Goal: Task Accomplishment & Management: Check status

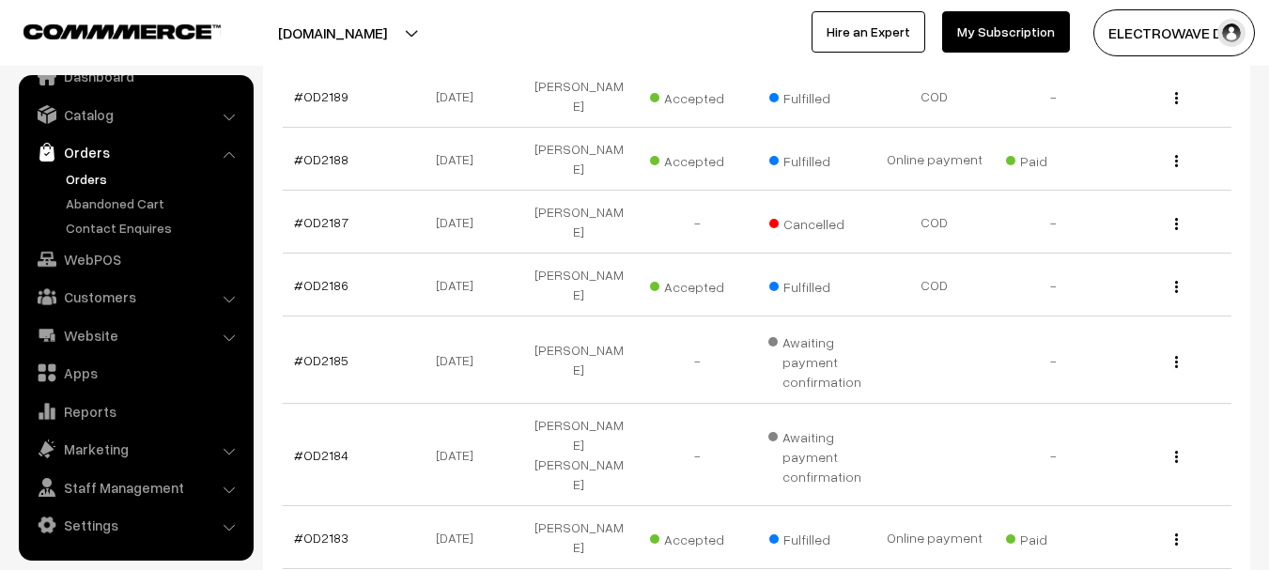
scroll to position [680, 0]
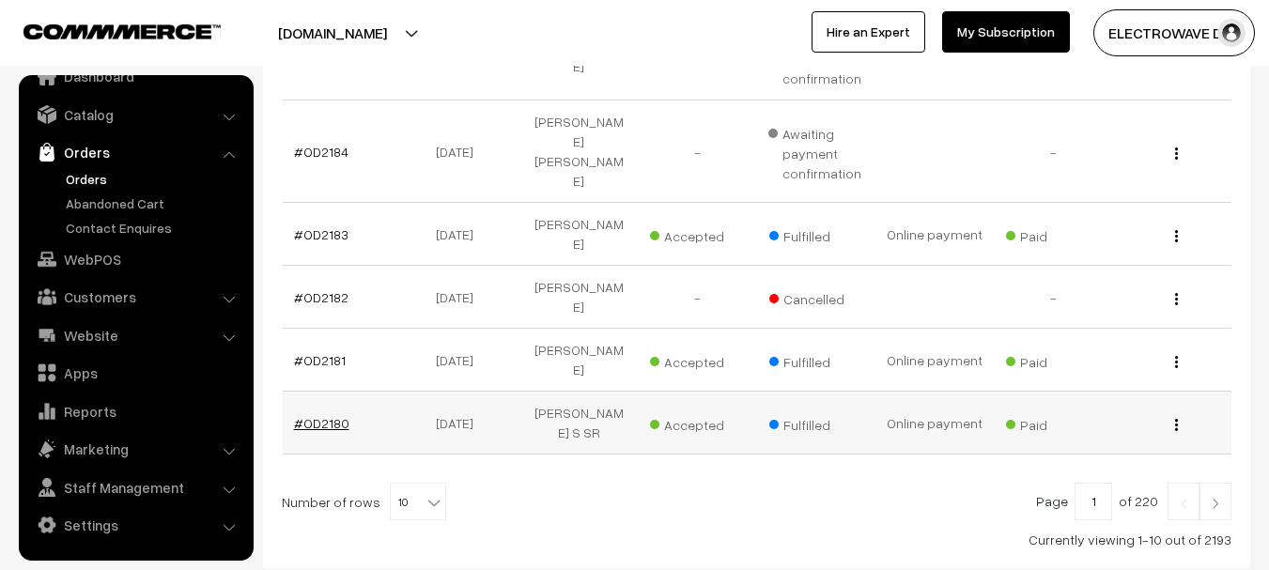
click at [317, 415] on link "#OD2180" at bounding box center [321, 423] width 55 height 16
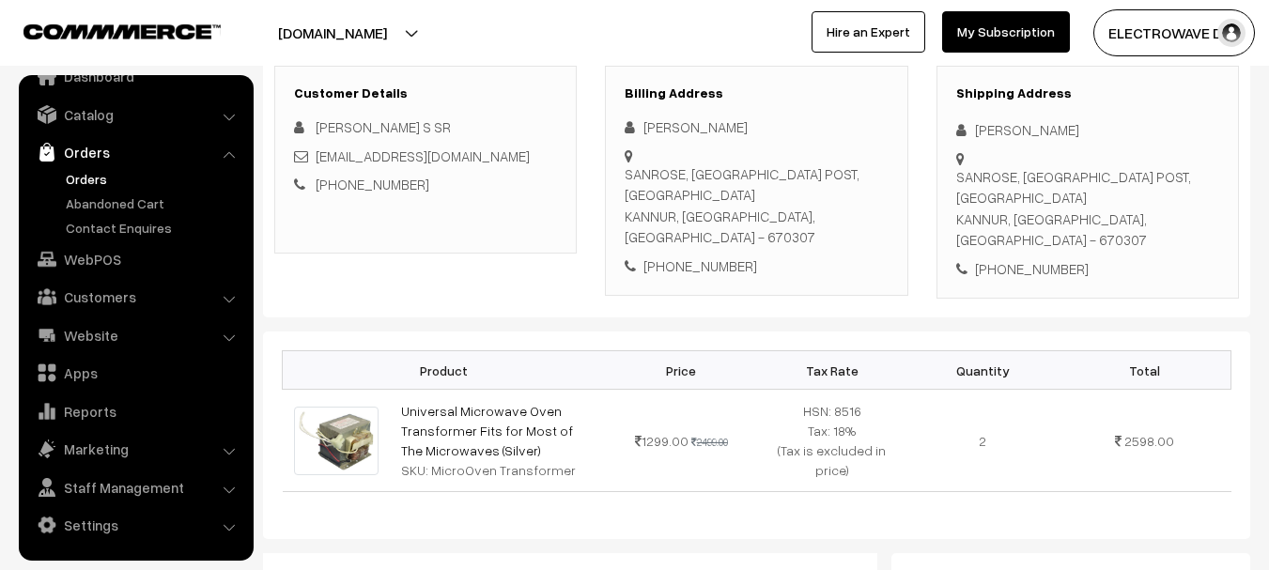
scroll to position [188, 0]
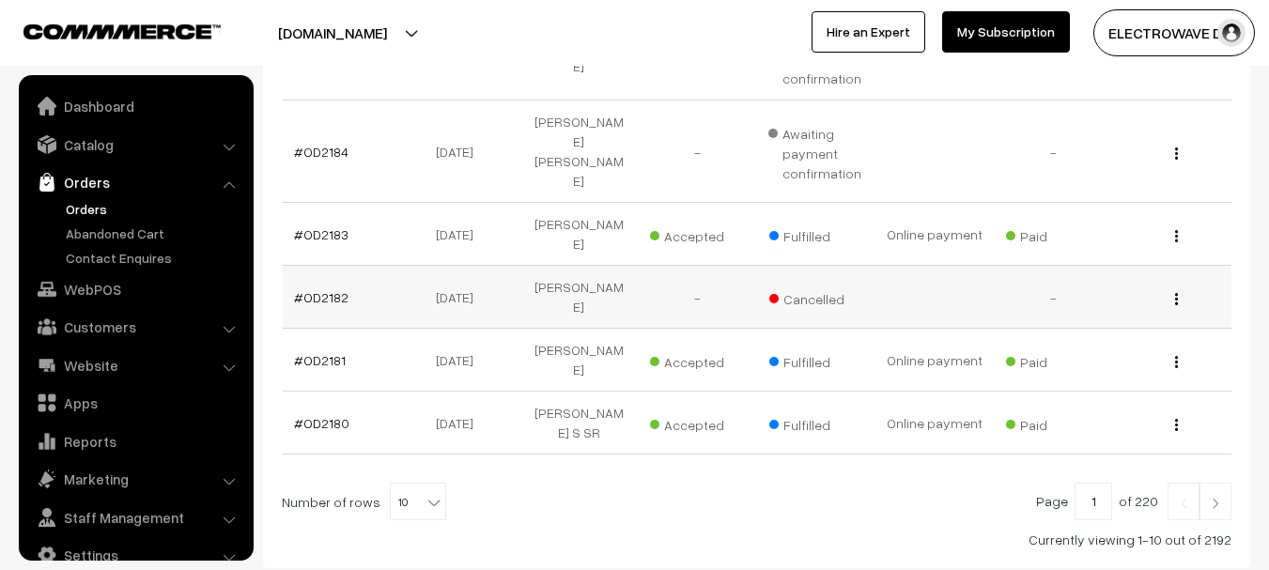
scroll to position [30, 0]
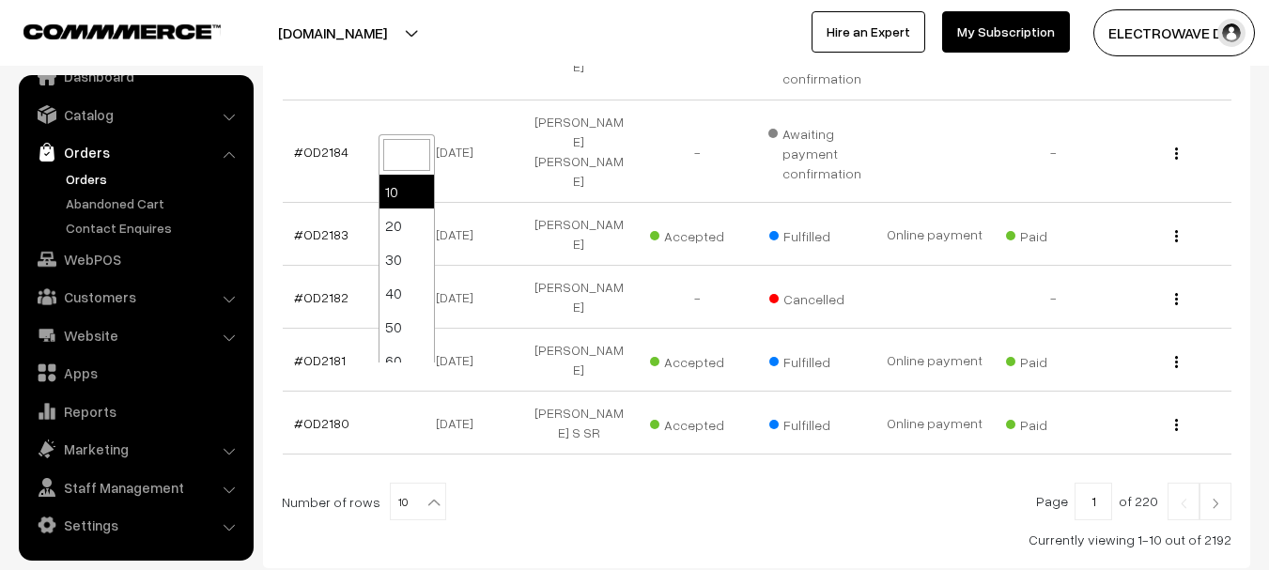
click at [425, 493] on b at bounding box center [434, 502] width 19 height 19
select select "40"
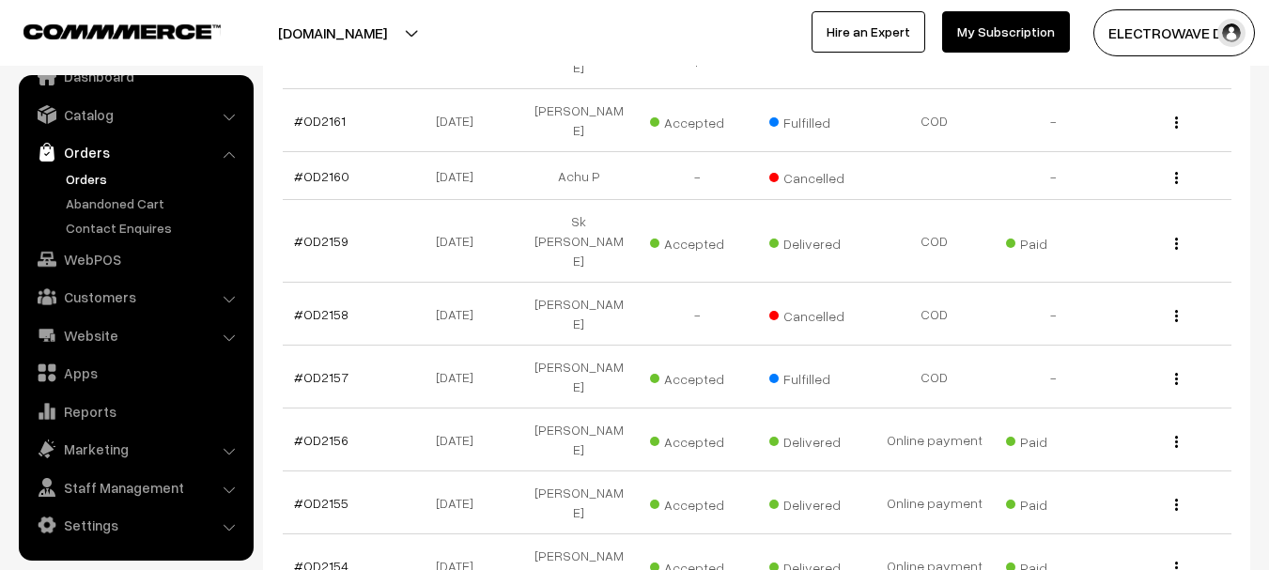
scroll to position [2238, 0]
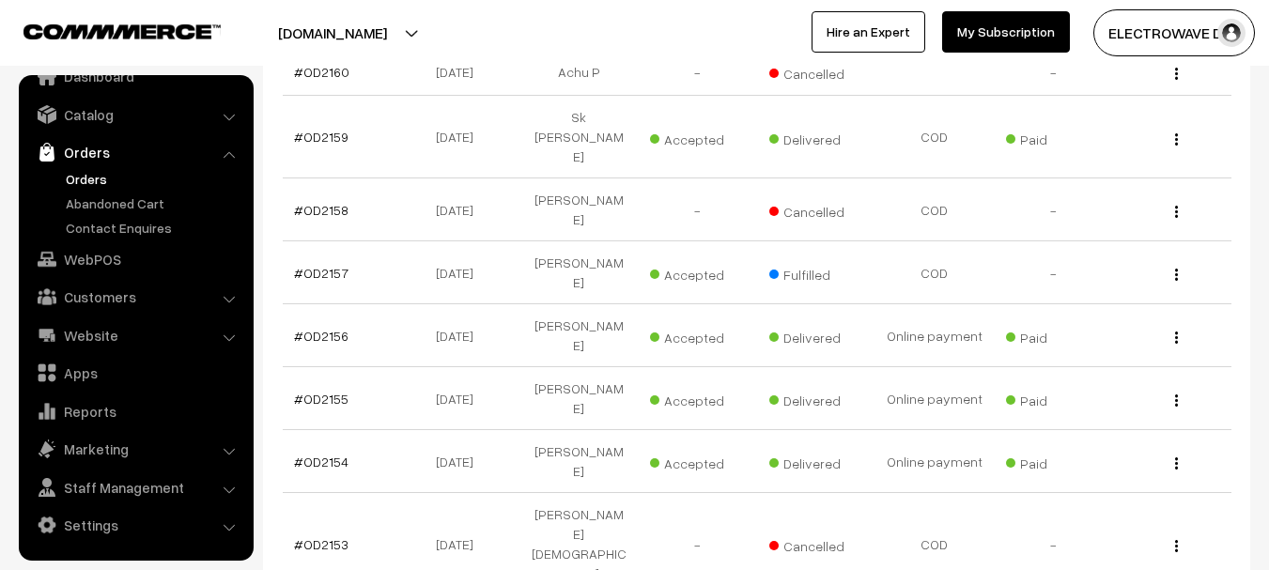
select select "60"
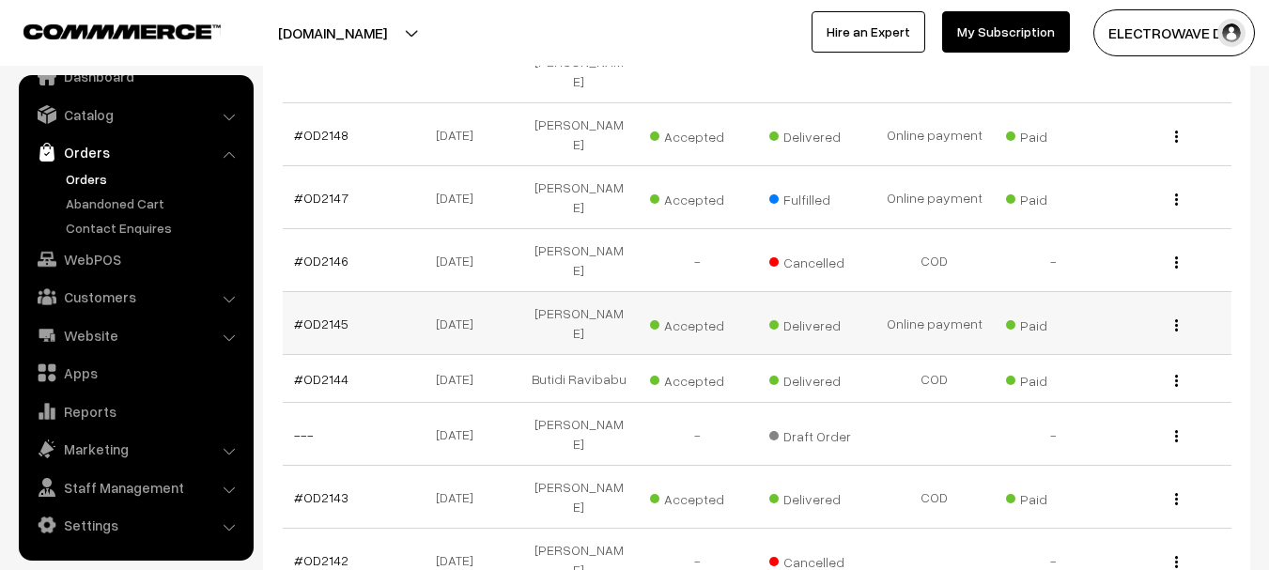
scroll to position [3317, 0]
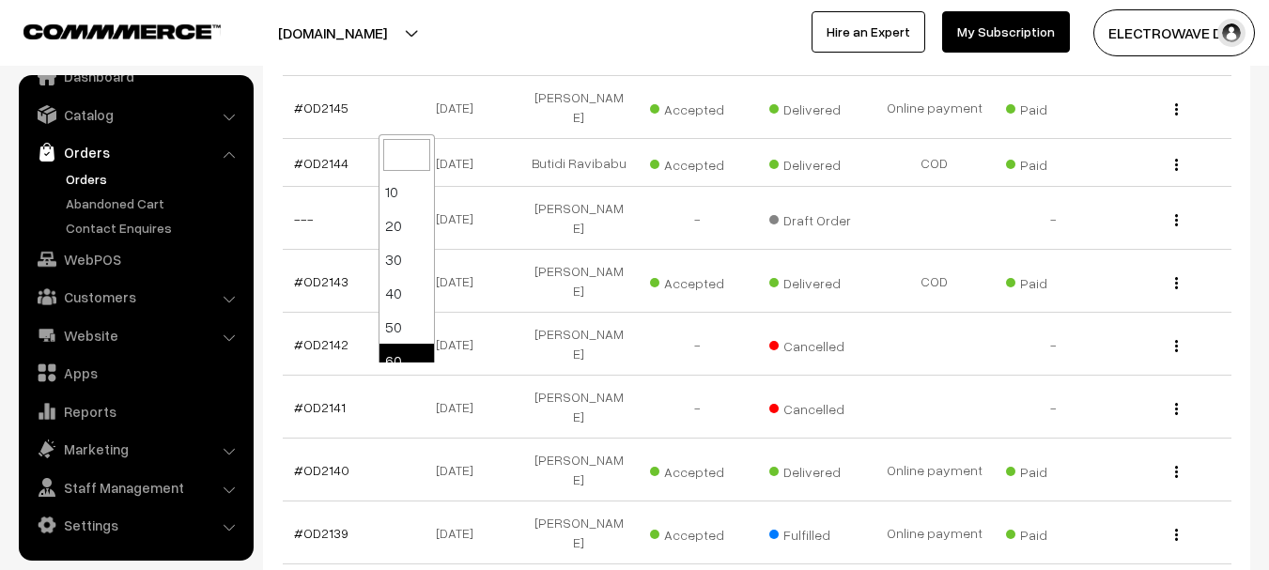
select select "90"
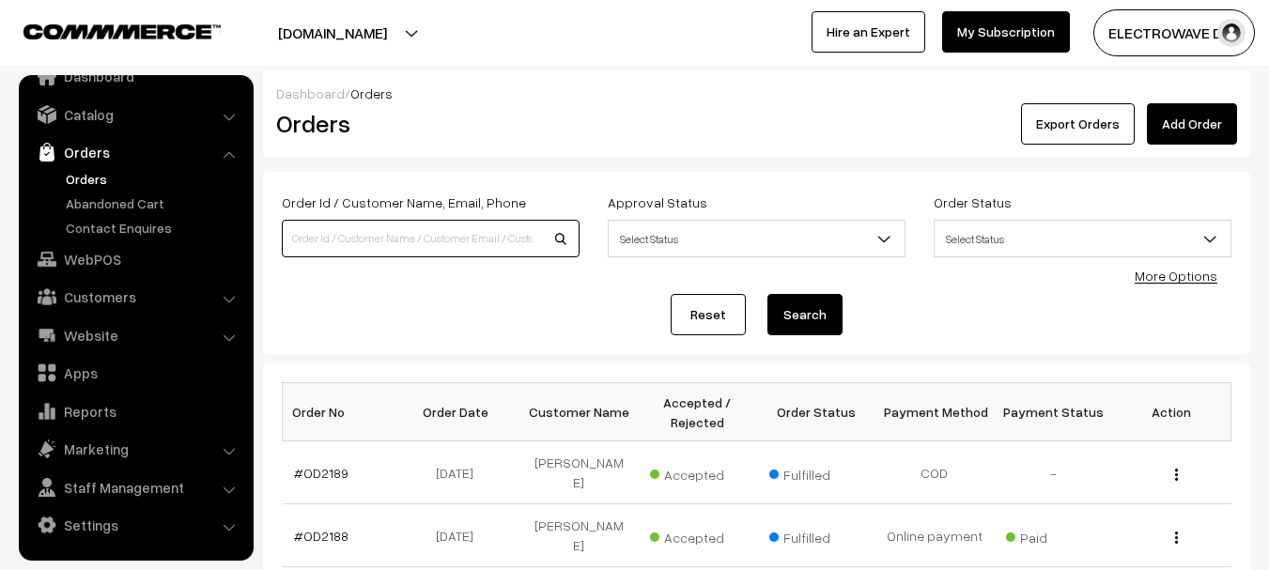
click at [396, 237] on input at bounding box center [431, 239] width 298 height 38
paste input "OD2021"
click at [560, 241] on input "OD2021" at bounding box center [431, 239] width 298 height 38
click at [561, 235] on input "OD2021" at bounding box center [431, 239] width 298 height 38
click at [453, 237] on input "OD2021" at bounding box center [431, 239] width 298 height 38
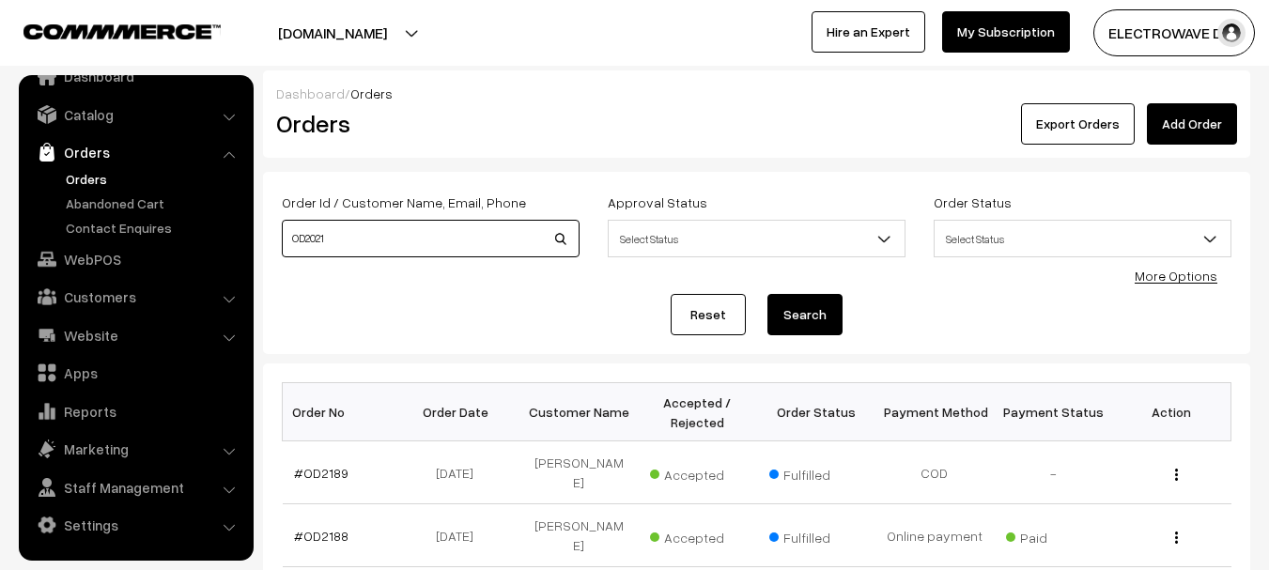
type input "OD2021"
click at [768, 294] on button "Search" at bounding box center [805, 314] width 75 height 41
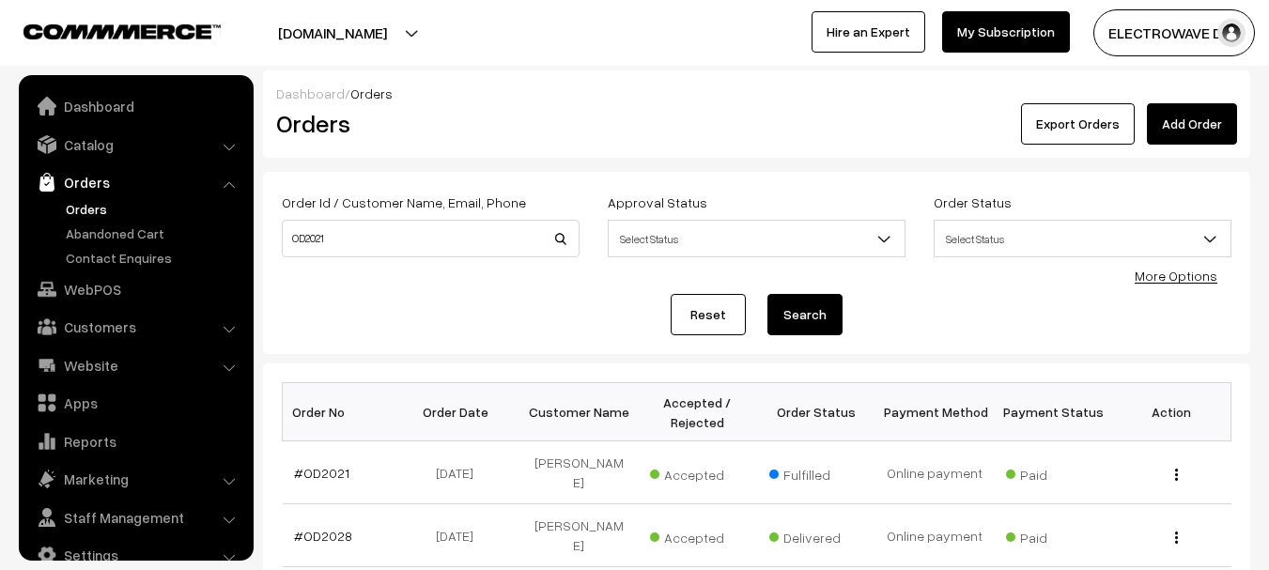
scroll to position [30, 0]
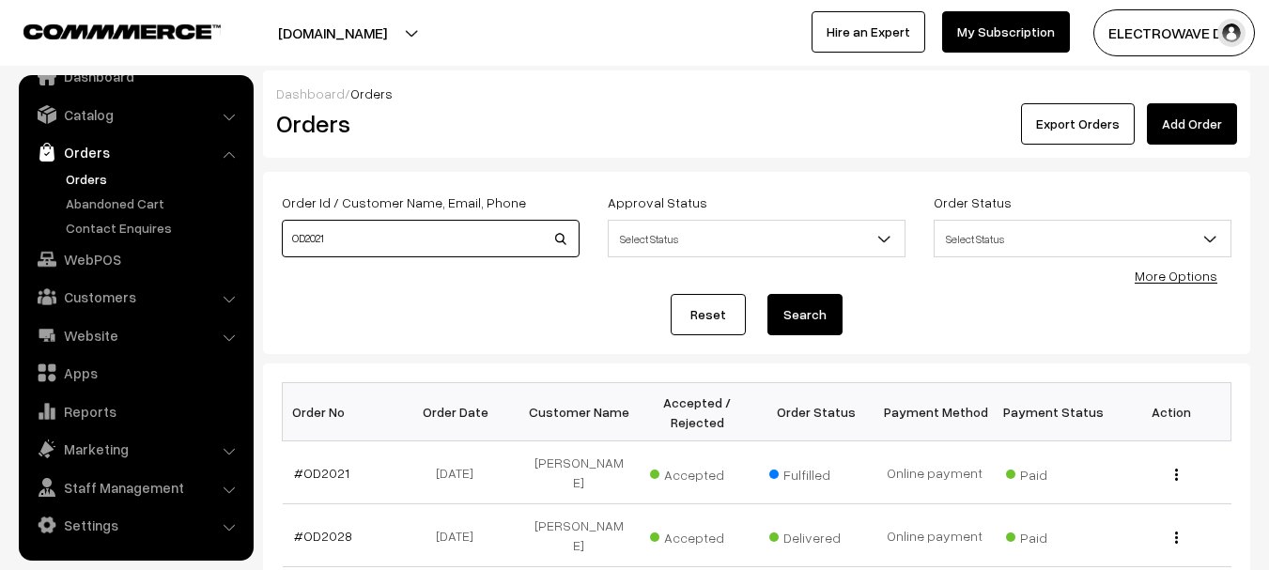
drag, startPoint x: 424, startPoint y: 240, endPoint x: 457, endPoint y: 260, distance: 38.8
click at [457, 260] on div "Order Id / Customer Name, Email, Phone OD2021" at bounding box center [431, 230] width 326 height 78
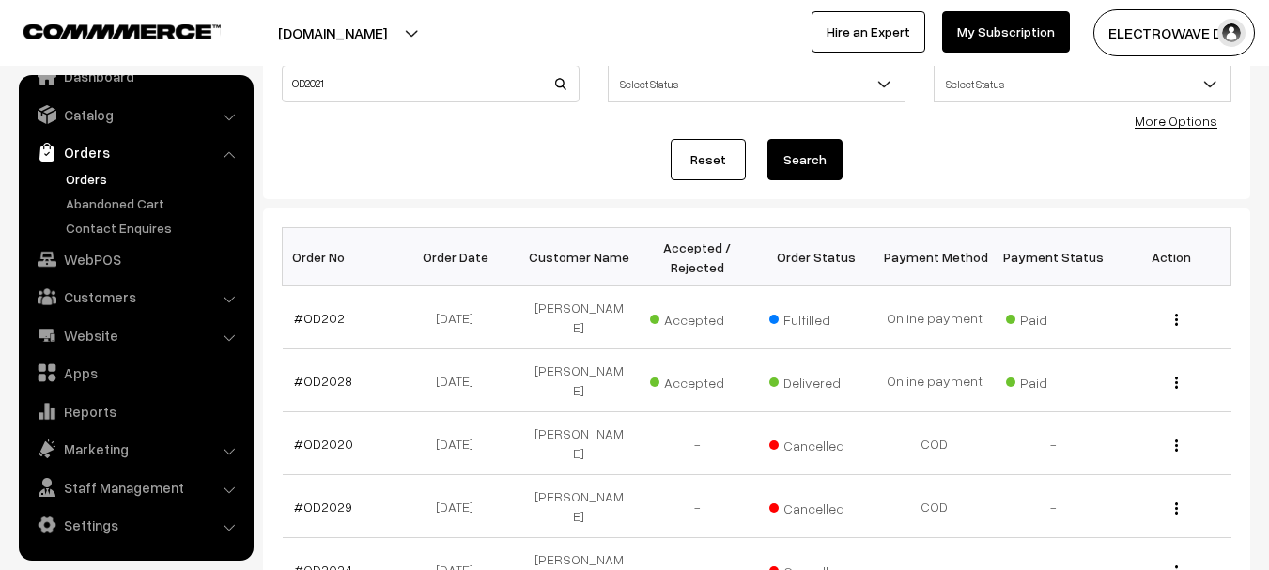
scroll to position [188, 0]
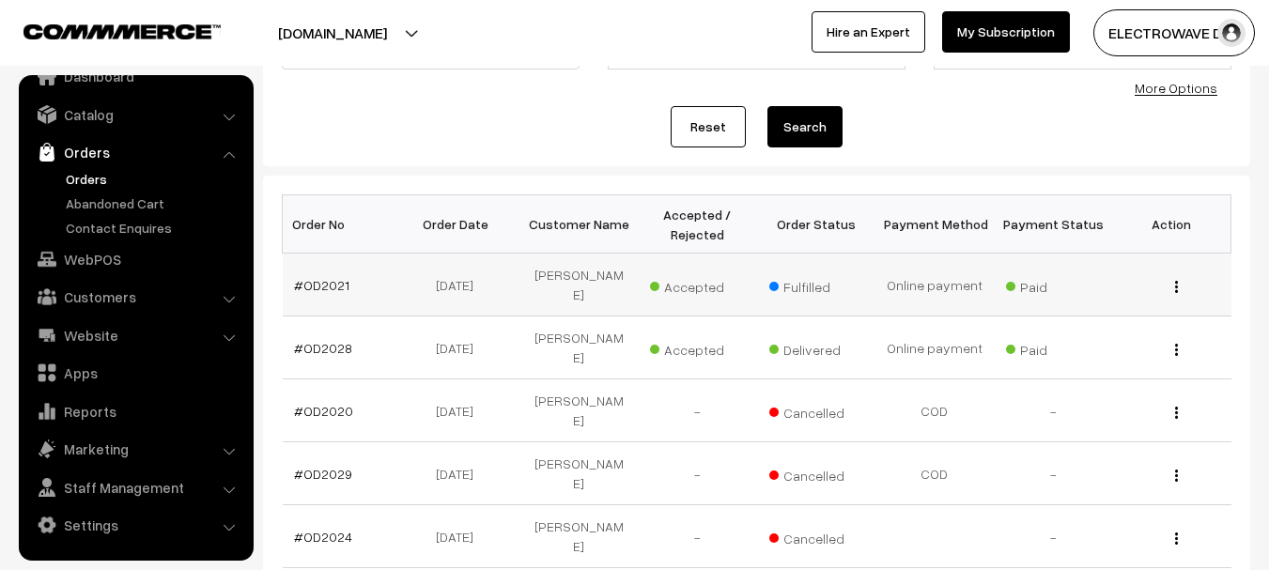
click at [581, 276] on td "[PERSON_NAME]" at bounding box center [579, 285] width 118 height 63
click at [298, 277] on link "#OD2021" at bounding box center [321, 285] width 55 height 16
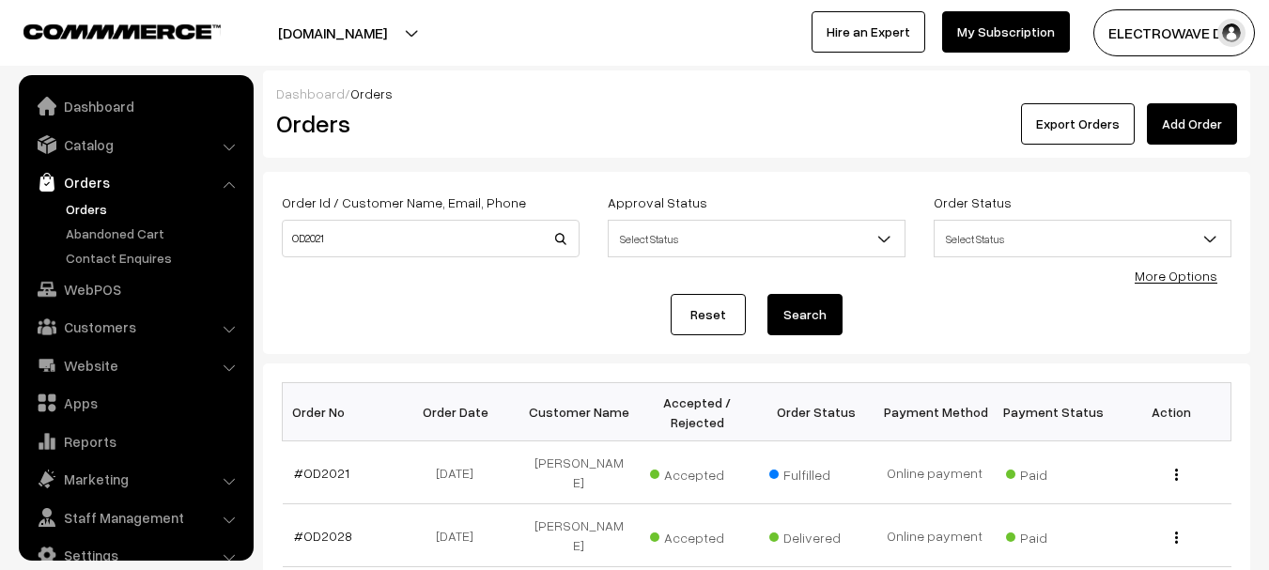
click at [95, 202] on link "Orders" at bounding box center [154, 209] width 186 height 20
